Goal: Information Seeking & Learning: Learn about a topic

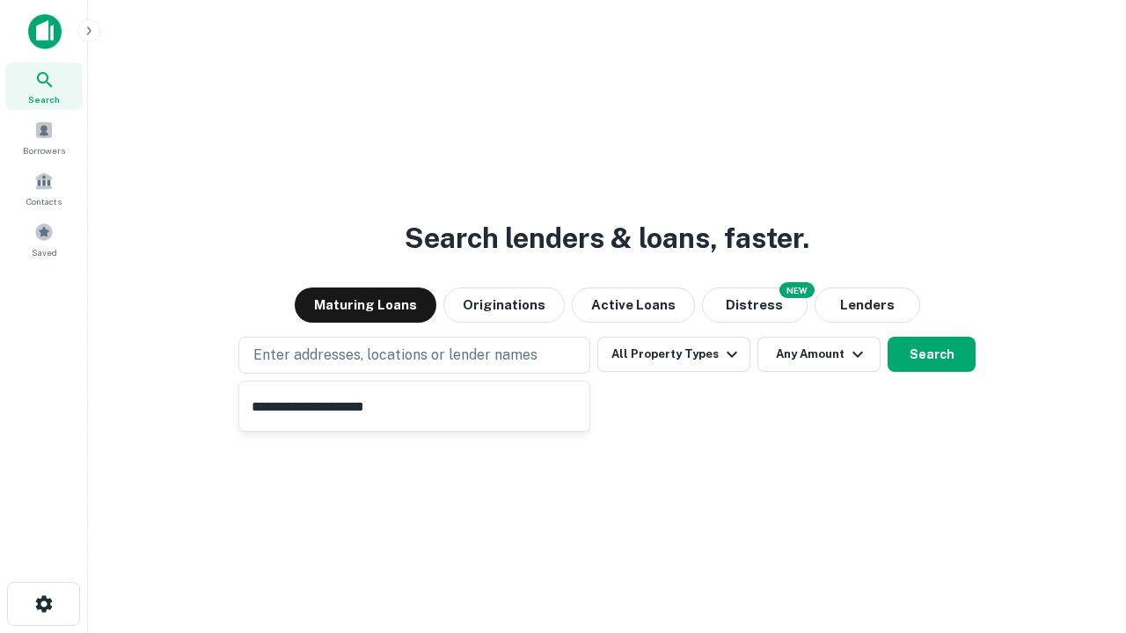
type input "**********"
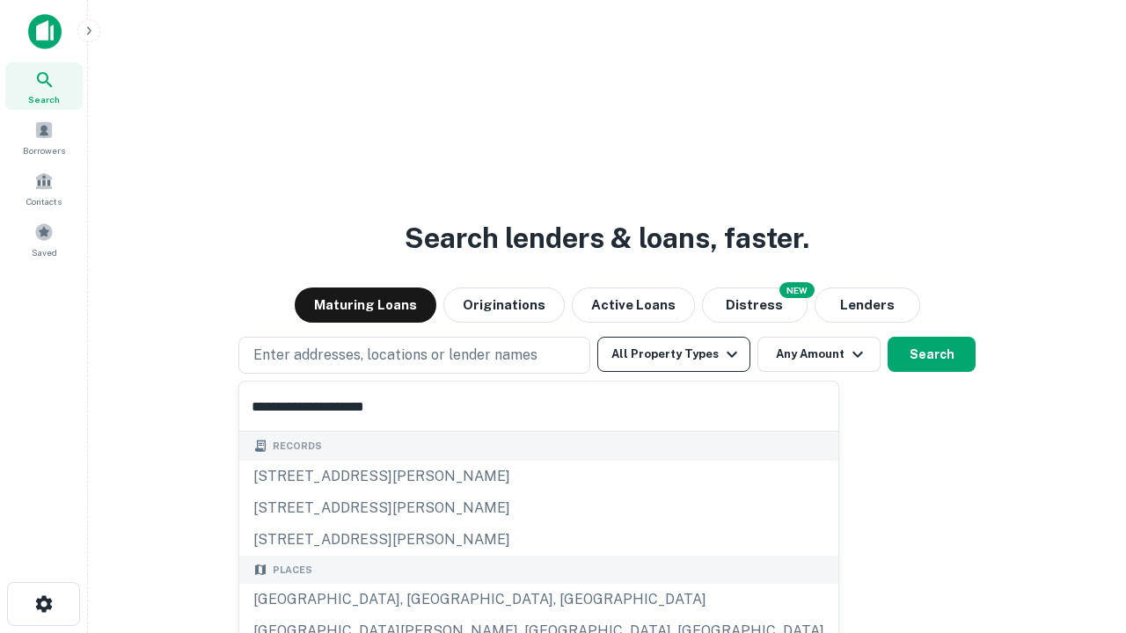
click at [420, 600] on div "[GEOGRAPHIC_DATA], [GEOGRAPHIC_DATA], [GEOGRAPHIC_DATA]" at bounding box center [538, 600] width 599 height 32
click at [674, 354] on button "All Property Types" at bounding box center [673, 354] width 153 height 35
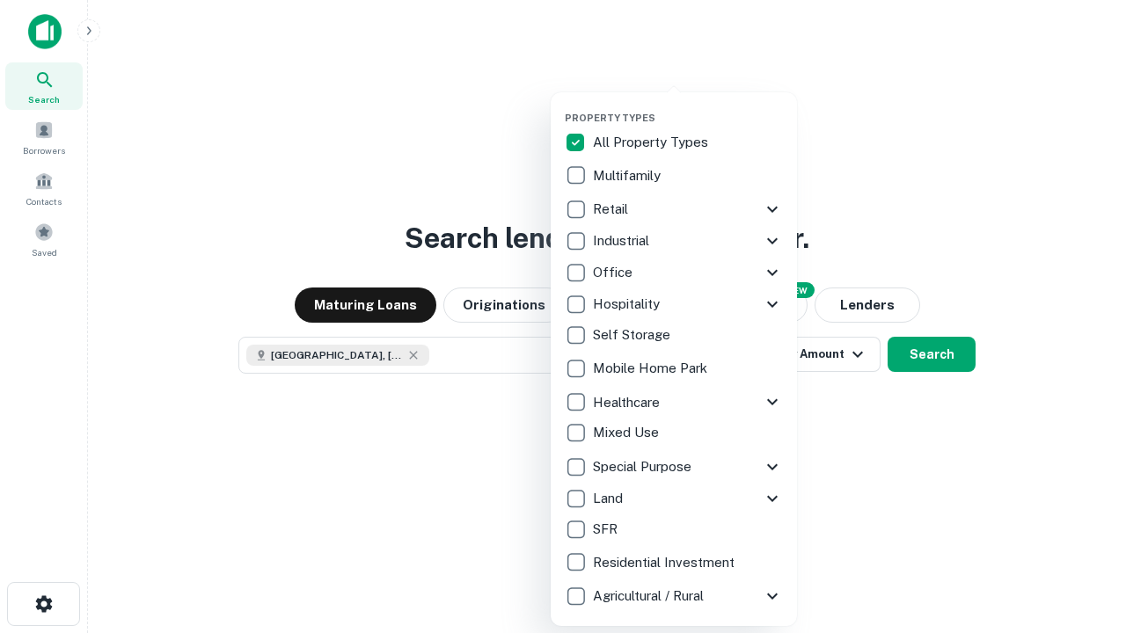
click at [688, 106] on button "button" at bounding box center [688, 106] width 246 height 1
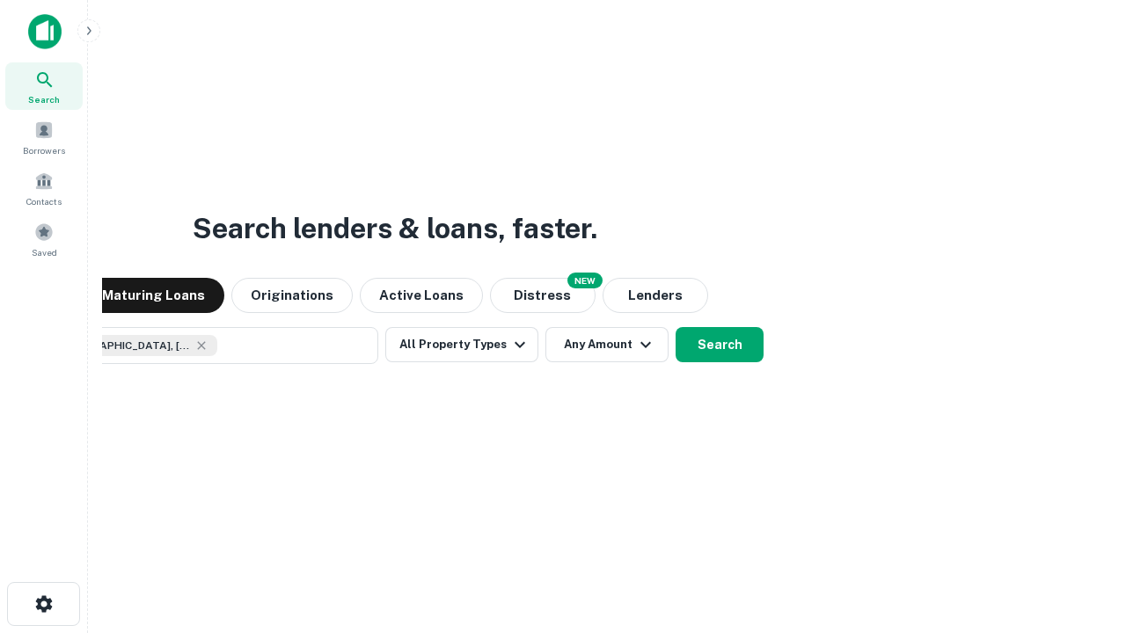
scroll to position [28, 0]
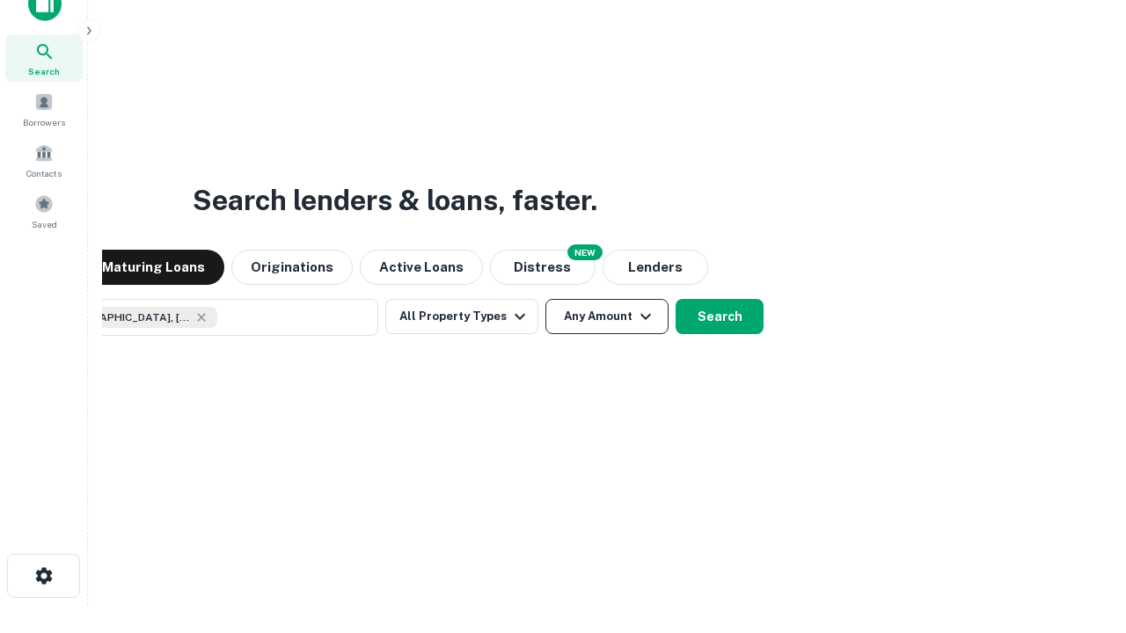
click at [545, 299] on button "Any Amount" at bounding box center [606, 316] width 123 height 35
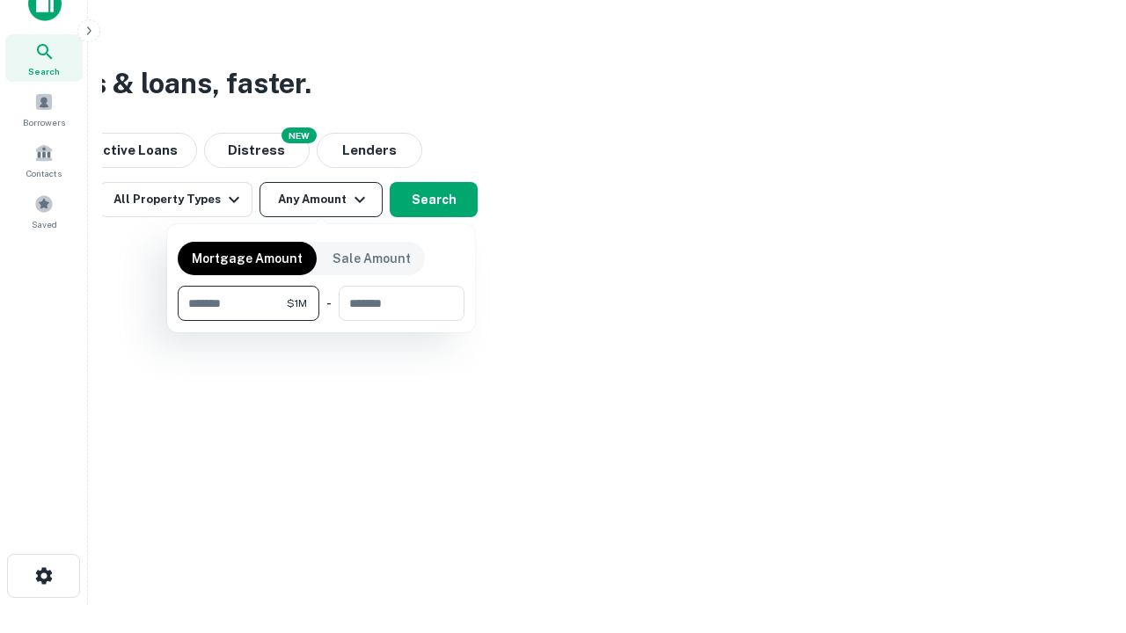
type input "*******"
click at [321, 321] on button "button" at bounding box center [321, 321] width 287 height 1
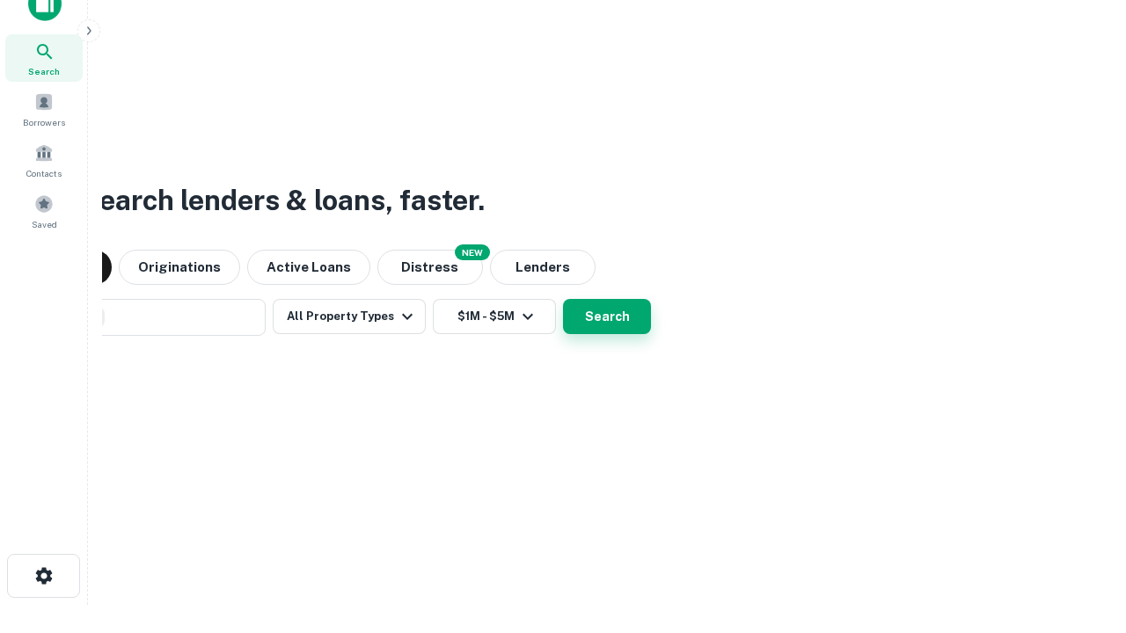
click at [563, 299] on button "Search" at bounding box center [607, 316] width 88 height 35
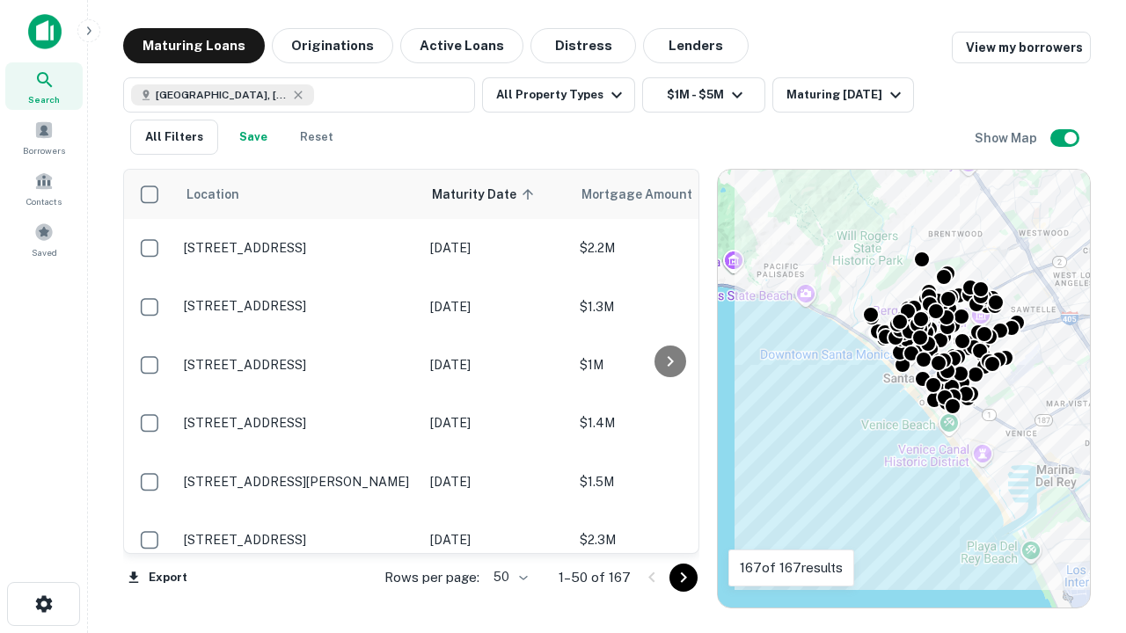
click at [507, 577] on body "Search Borrowers Contacts Saved Maturing Loans Originations Active Loans Distre…" at bounding box center [563, 316] width 1126 height 633
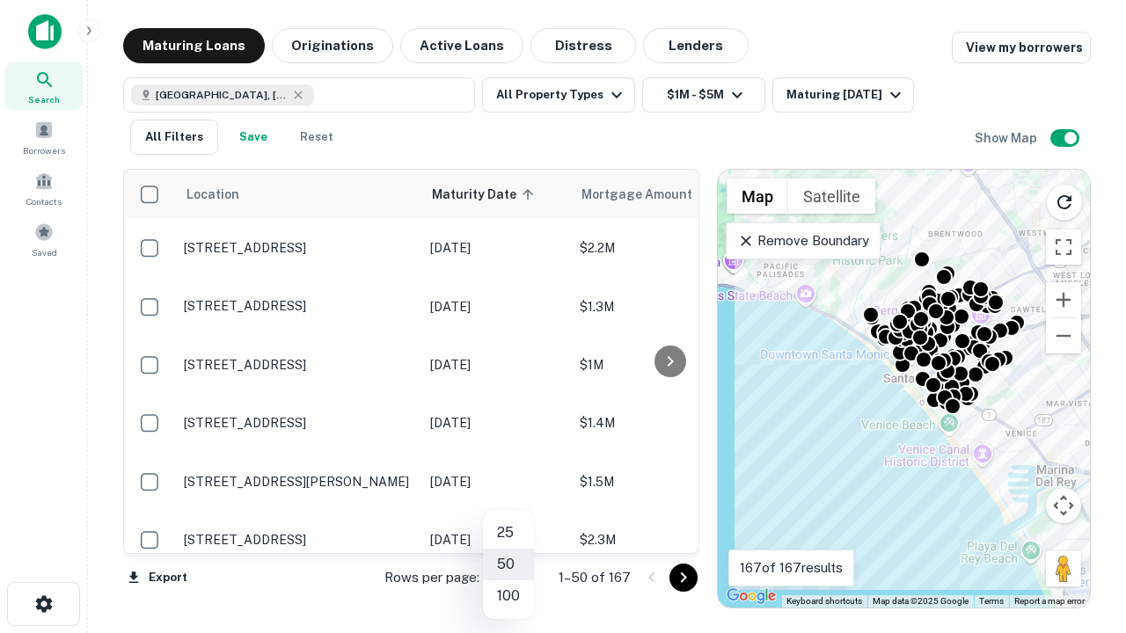
click at [508, 533] on li "25" at bounding box center [508, 533] width 51 height 32
